Goal: Check status: Check status

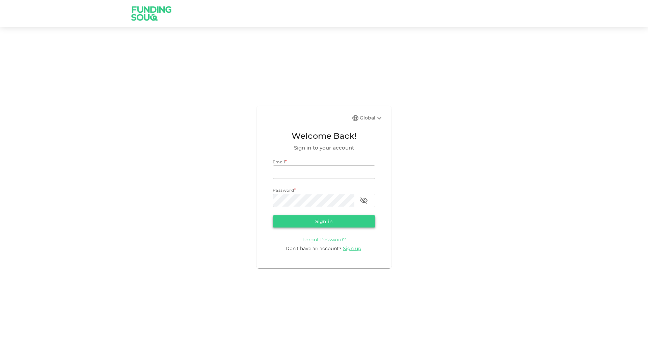
type input "[EMAIL_ADDRESS][DOMAIN_NAME]"
click at [318, 222] on button "Sign in" at bounding box center [324, 221] width 103 height 12
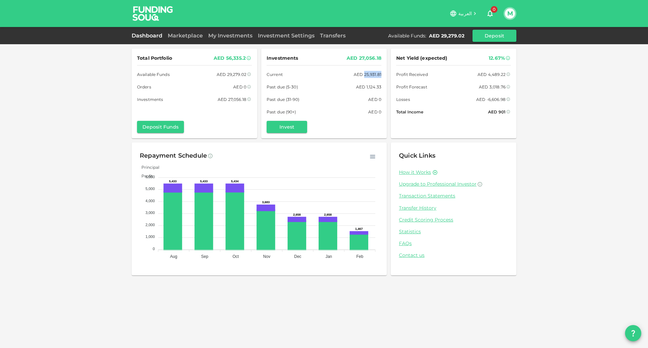
drag, startPoint x: 364, startPoint y: 74, endPoint x: 382, endPoint y: 74, distance: 17.6
click at [382, 74] on div "Investments AED 27,056.18 Current AED 25,931.81 Past due (5-30) AED 1,124.33 Pa…" at bounding box center [324, 94] width 126 height 90
drag, startPoint x: 487, startPoint y: 101, endPoint x: 506, endPoint y: 100, distance: 19.3
click at [506, 100] on div "AED -6,606.98" at bounding box center [494, 99] width 35 height 7
click at [508, 100] on icon at bounding box center [508, 99] width 3 height 3
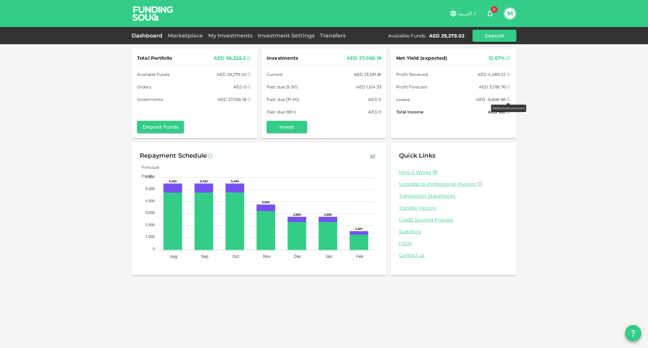
click at [508, 99] on icon at bounding box center [509, 99] width 4 height 4
click at [215, 32] on div "My Investments" at bounding box center [231, 36] width 50 height 8
click at [216, 35] on link "My Investments" at bounding box center [231, 35] width 50 height 6
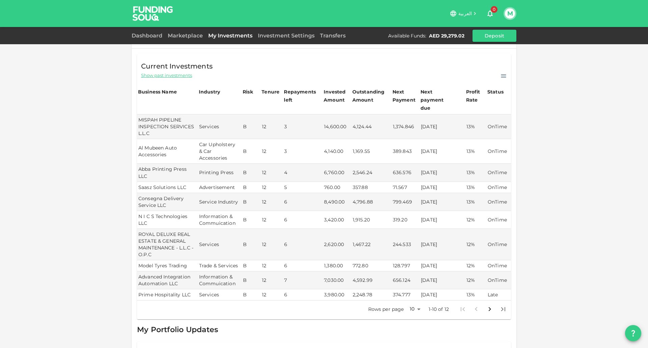
scroll to position [83, 0]
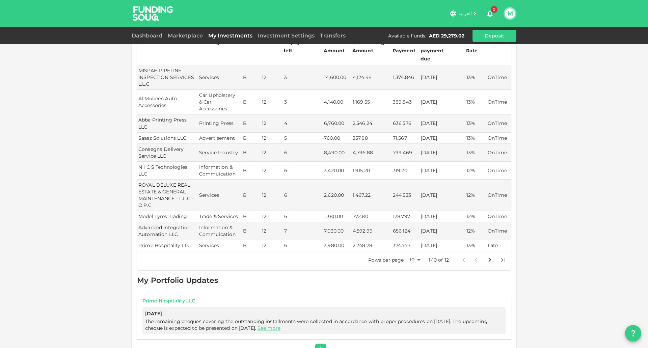
click at [440, 257] on p "1-10 of 12" at bounding box center [439, 260] width 21 height 7
click at [416, 244] on body "العربية 0 M Dashboard Marketplace My Investments Investment Settings Transfers …" at bounding box center [324, 174] width 648 height 348
click at [412, 268] on li "25" at bounding box center [412, 268] width 20 height 12
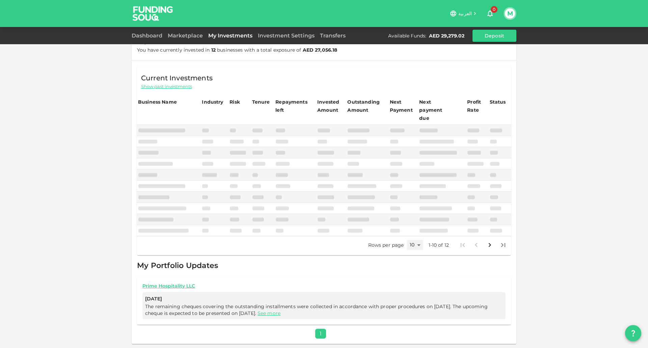
scroll to position [14, 0]
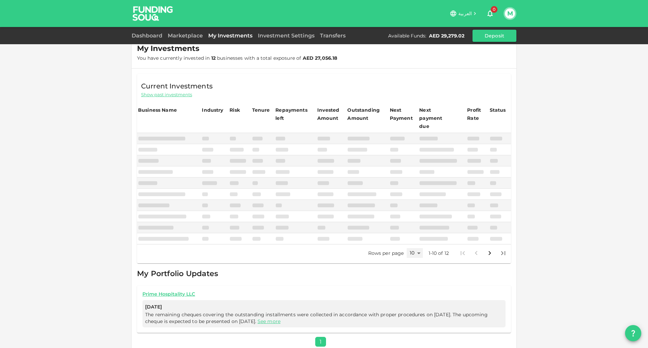
type input "25"
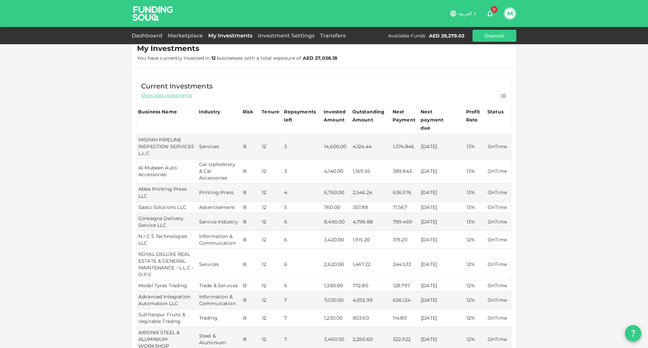
scroll to position [126, 0]
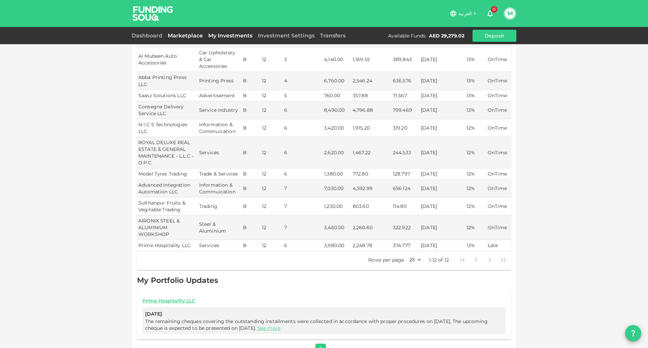
click at [181, 37] on link "Marketplace" at bounding box center [185, 35] width 41 height 6
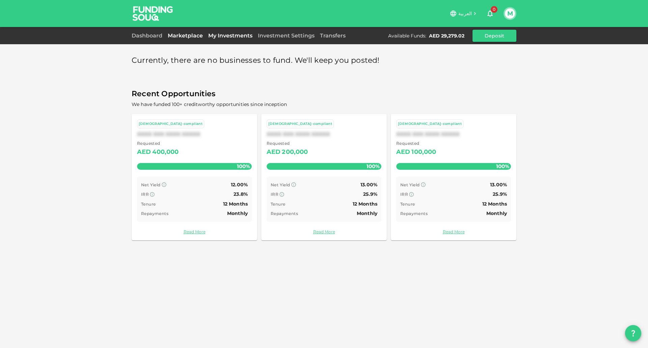
click at [222, 36] on link "My Investments" at bounding box center [231, 35] width 50 height 6
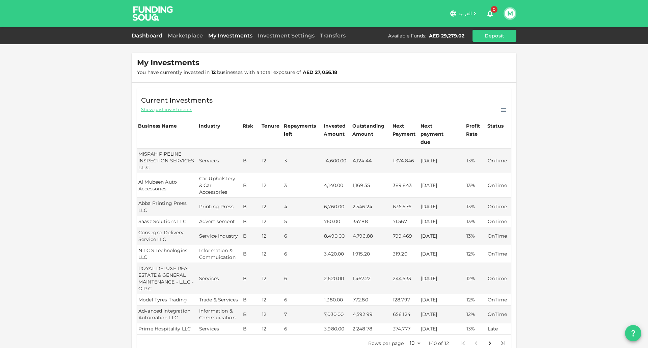
click at [144, 34] on link "Dashboard" at bounding box center [148, 35] width 33 height 6
